Goal: Navigation & Orientation: Find specific page/section

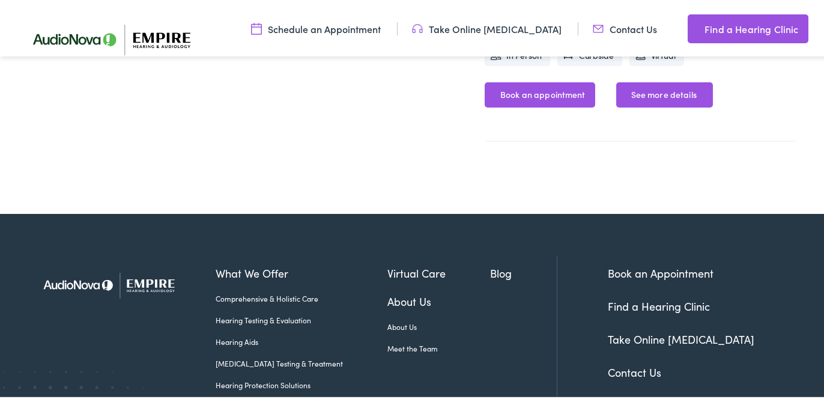
scroll to position [685, 0]
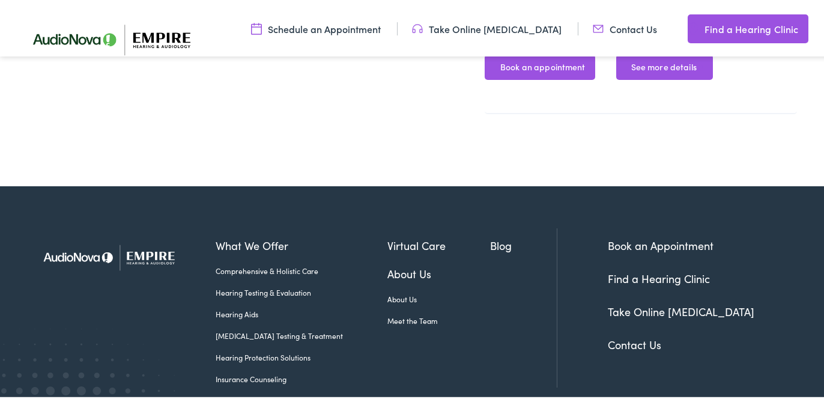
click at [652, 276] on link "Find a Hearing Clinic" at bounding box center [659, 276] width 102 height 15
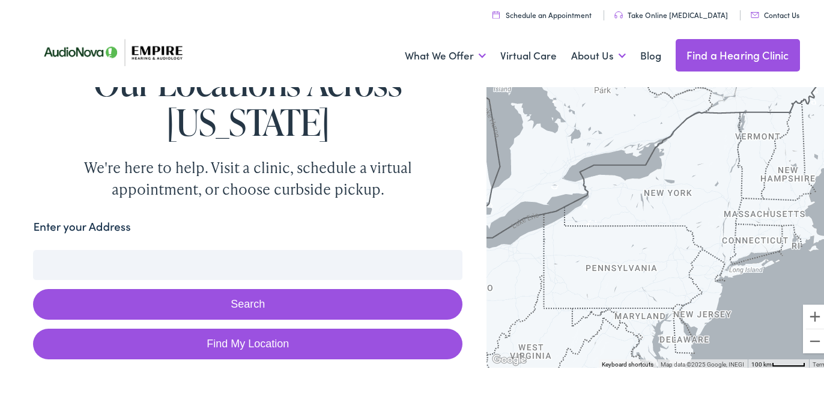
click at [363, 258] on input "Enter your Address" at bounding box center [248, 263] width 430 height 30
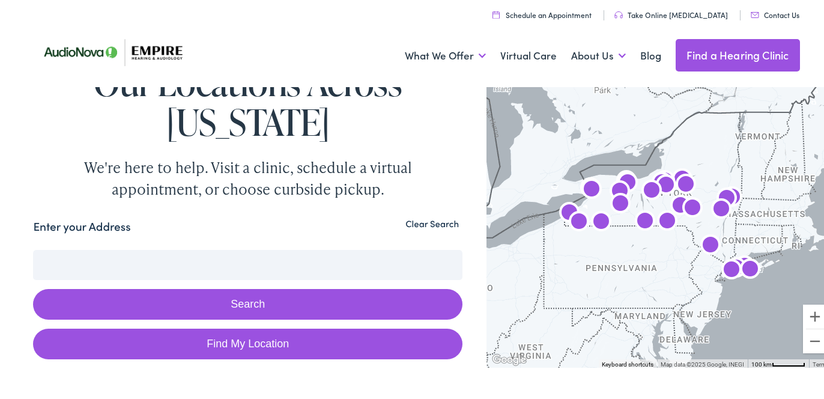
type input "s"
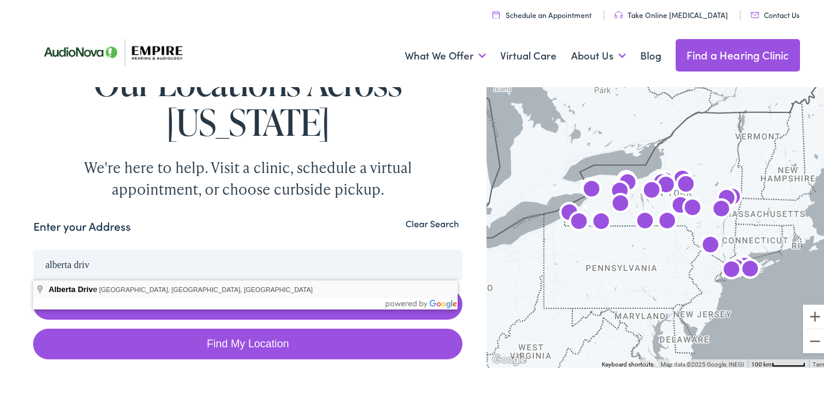
type input "Alberta Drive, Buffalo, NY, USA"
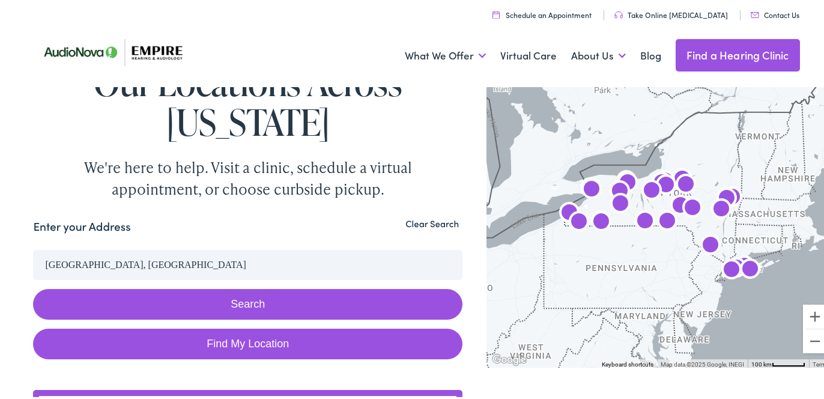
click at [580, 187] on img "AudioNova" at bounding box center [591, 188] width 29 height 29
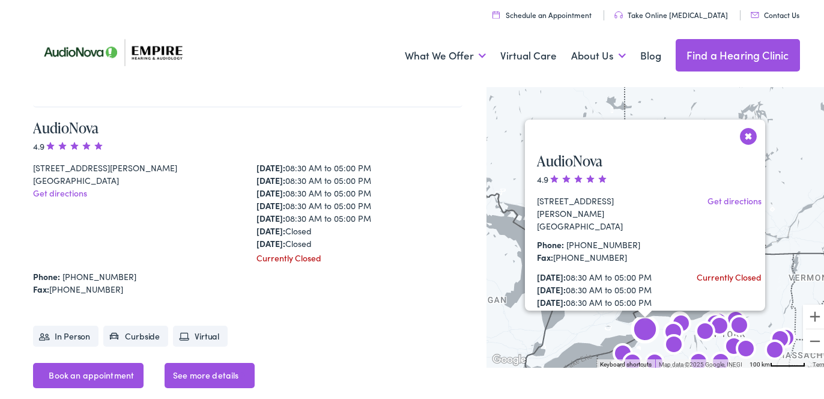
scroll to position [908, 0]
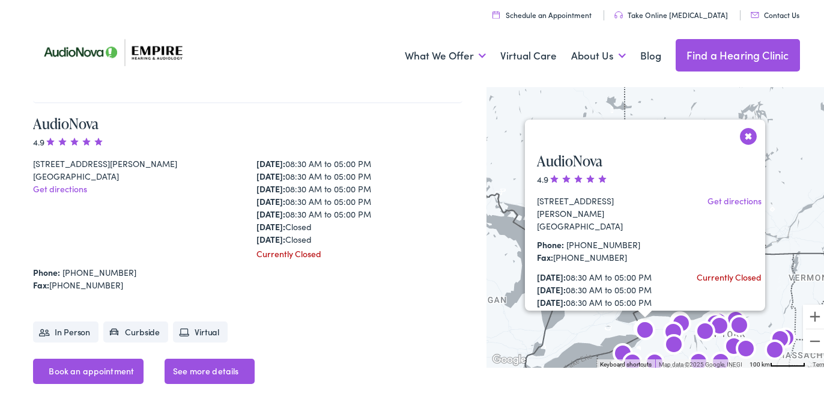
click at [740, 135] on button "Close" at bounding box center [748, 133] width 21 height 21
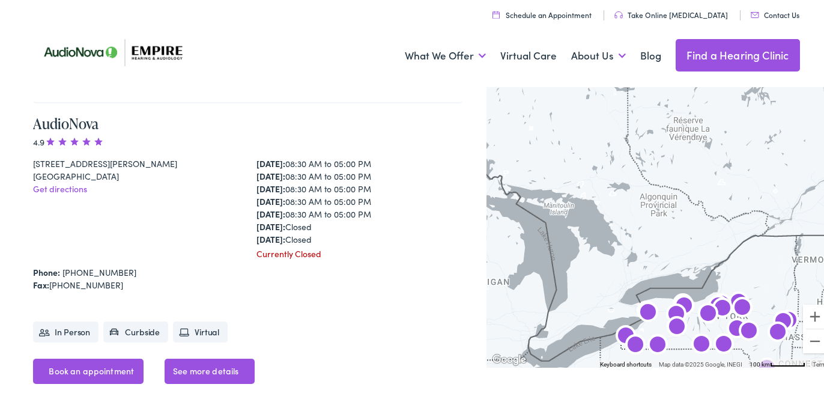
drag, startPoint x: 658, startPoint y: 173, endPoint x: 662, endPoint y: 147, distance: 26.8
click at [662, 147] on div "To navigate, press the arrow keys." at bounding box center [660, 223] width 347 height 284
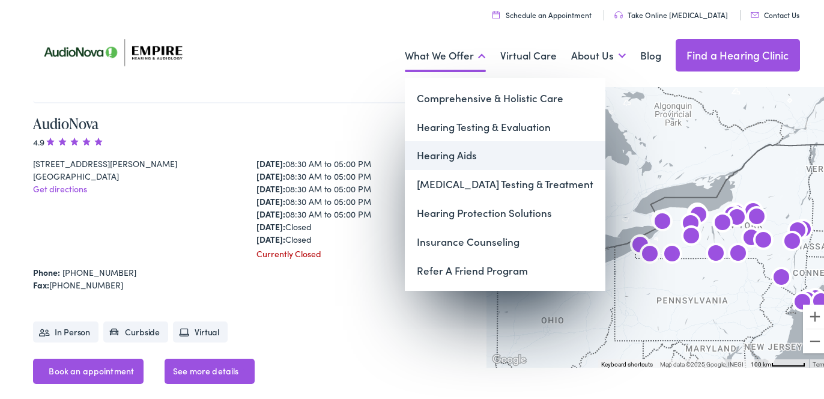
click at [442, 155] on link "Hearing Aids" at bounding box center [505, 153] width 201 height 29
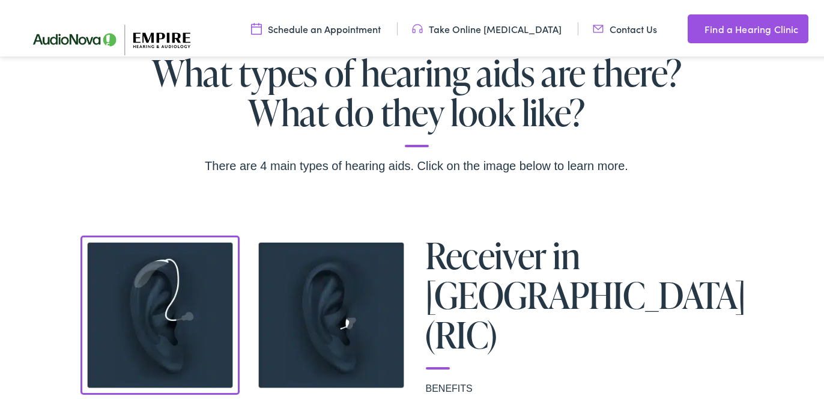
scroll to position [723, 0]
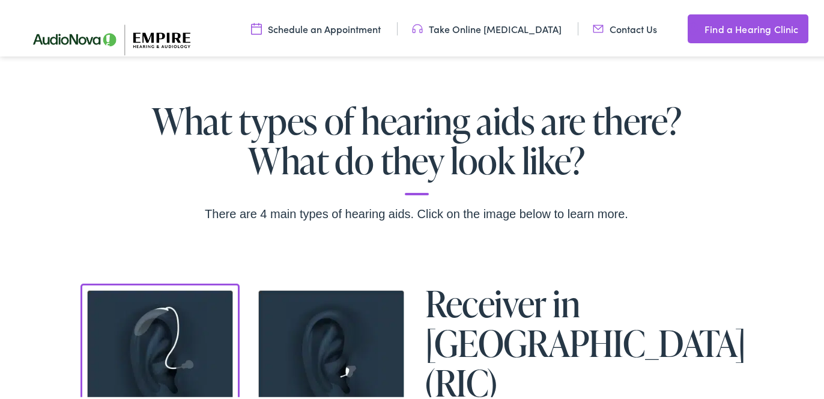
click at [75, 36] on img at bounding box center [119, 37] width 198 height 70
